Goal: Check status: Check status

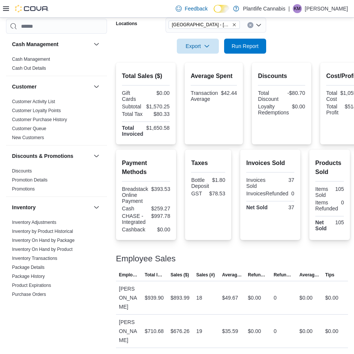
scroll to position [373, 0]
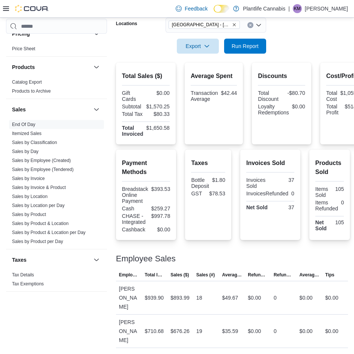
click at [298, 31] on form "Date Range [DATE] Locations [GEOGRAPHIC_DATA] - [GEOGRAPHIC_DATA] Export Run Re…" at bounding box center [232, 22] width 232 height 63
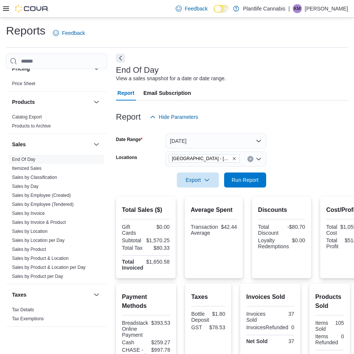
scroll to position [0, 0]
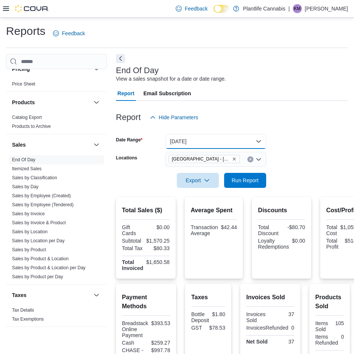
drag, startPoint x: 197, startPoint y: 138, endPoint x: 203, endPoint y: 134, distance: 6.8
click at [197, 139] on button "[DATE]" at bounding box center [215, 141] width 101 height 15
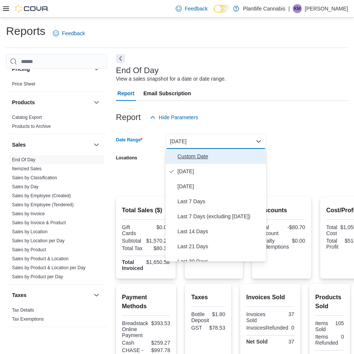
click at [198, 156] on span "Custom Date" at bounding box center [220, 156] width 86 height 9
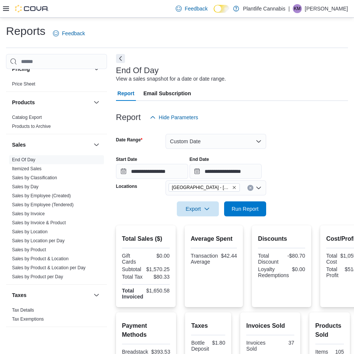
drag, startPoint x: 273, startPoint y: 159, endPoint x: 310, endPoint y: 237, distance: 85.8
click at [261, 159] on div "End Date" at bounding box center [225, 159] width 72 height 6
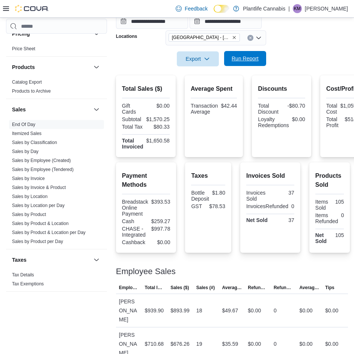
click at [258, 59] on span "Run Report" at bounding box center [244, 59] width 27 height 8
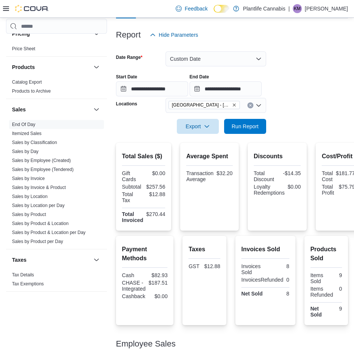
scroll to position [22, 0]
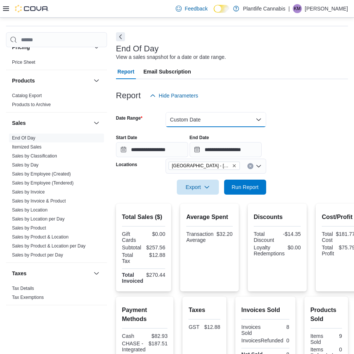
click at [219, 118] on button "Custom Date" at bounding box center [215, 119] width 101 height 15
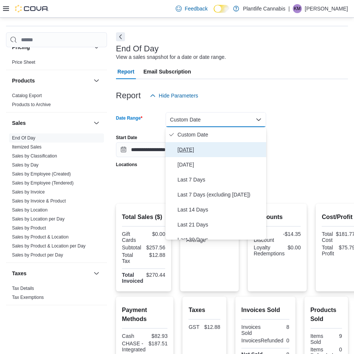
click at [218, 150] on span "[DATE]" at bounding box center [220, 149] width 86 height 9
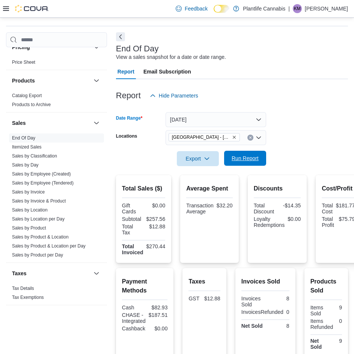
click at [260, 160] on span "Run Report" at bounding box center [244, 158] width 33 height 15
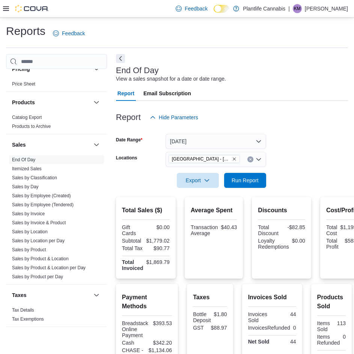
click at [334, 149] on form "Date Range [DATE] Locations [GEOGRAPHIC_DATA] - [GEOGRAPHIC_DATA] Export Run Re…" at bounding box center [232, 156] width 232 height 63
click at [207, 136] on button "[DATE]" at bounding box center [215, 141] width 101 height 15
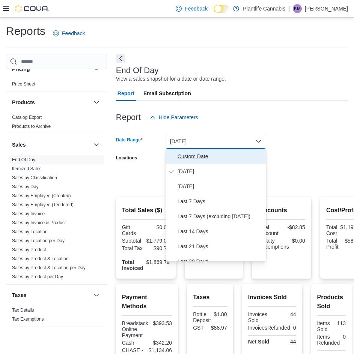
click at [197, 159] on span "Custom Date" at bounding box center [220, 156] width 86 height 9
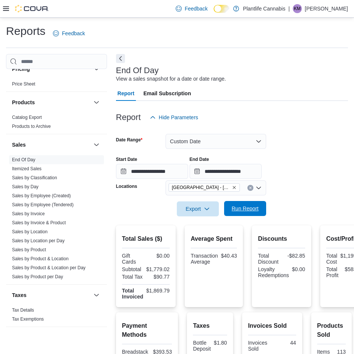
click at [244, 207] on span "Run Report" at bounding box center [244, 209] width 27 height 8
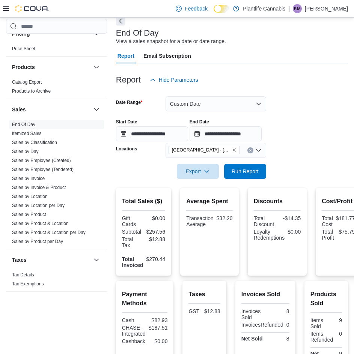
scroll to position [75, 0]
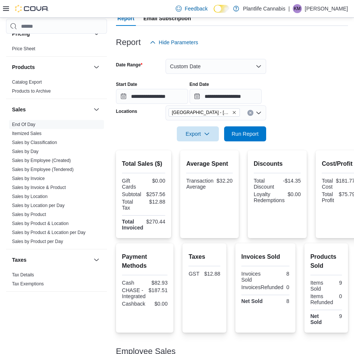
click at [293, 86] on div "**********" at bounding box center [232, 89] width 232 height 29
